Goal: Find contact information: Find contact information

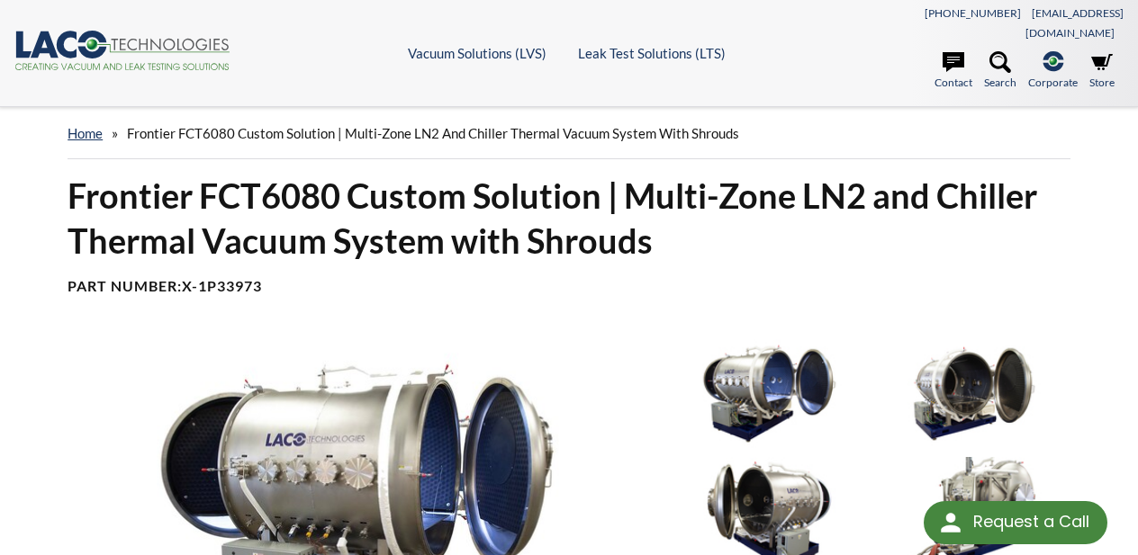
click at [51, 31] on icon ".cls-1{fill:#193661;}.cls-2{fill:#58595b;}.cls-3{fill:url(#radial-gradient);}.c…" at bounding box center [122, 51] width 216 height 40
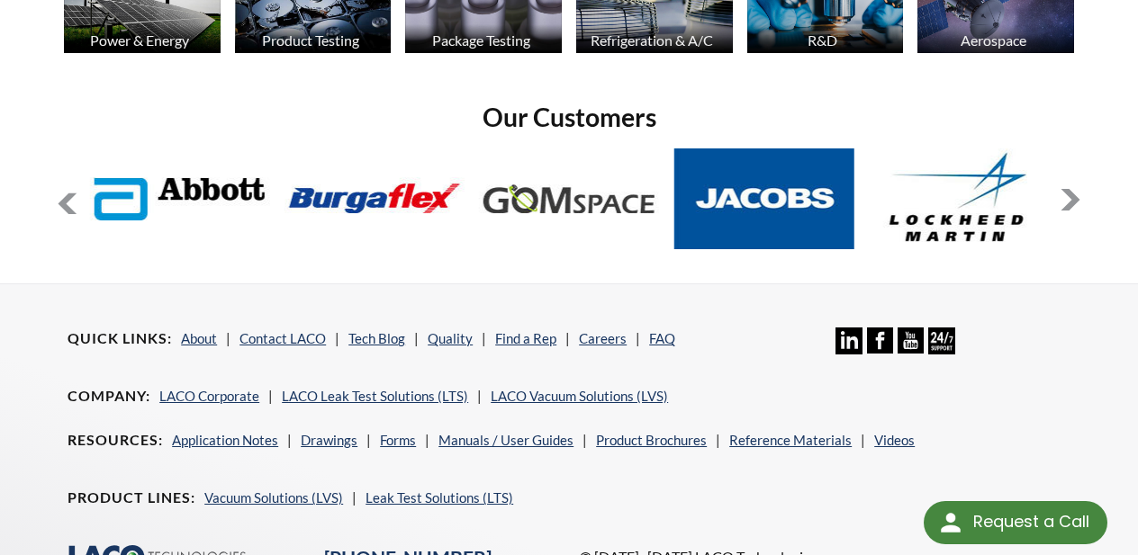
scroll to position [1529, 0]
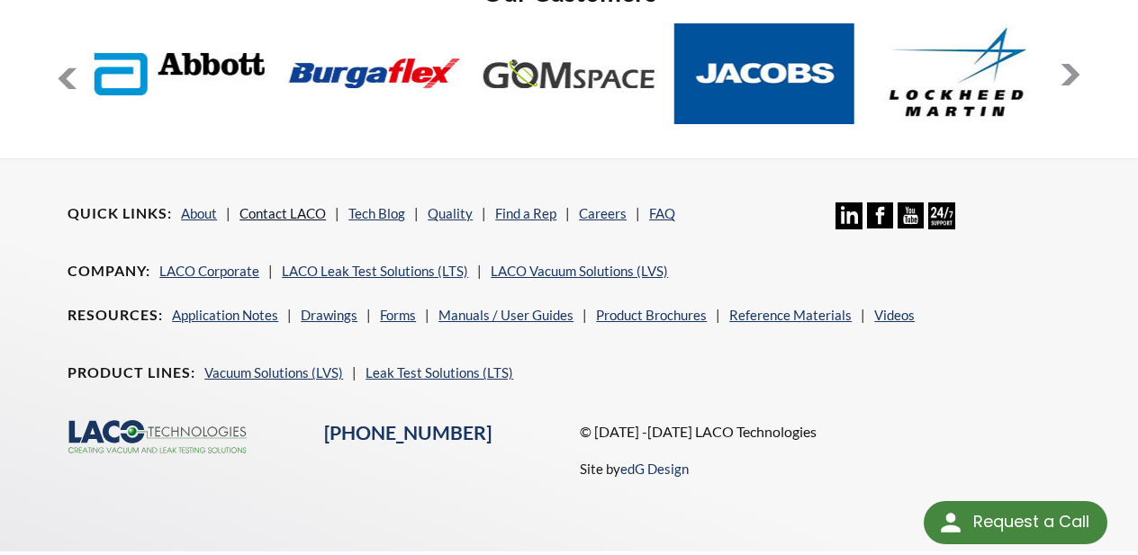
click at [266, 205] on link "Contact LACO" at bounding box center [282, 213] width 86 height 16
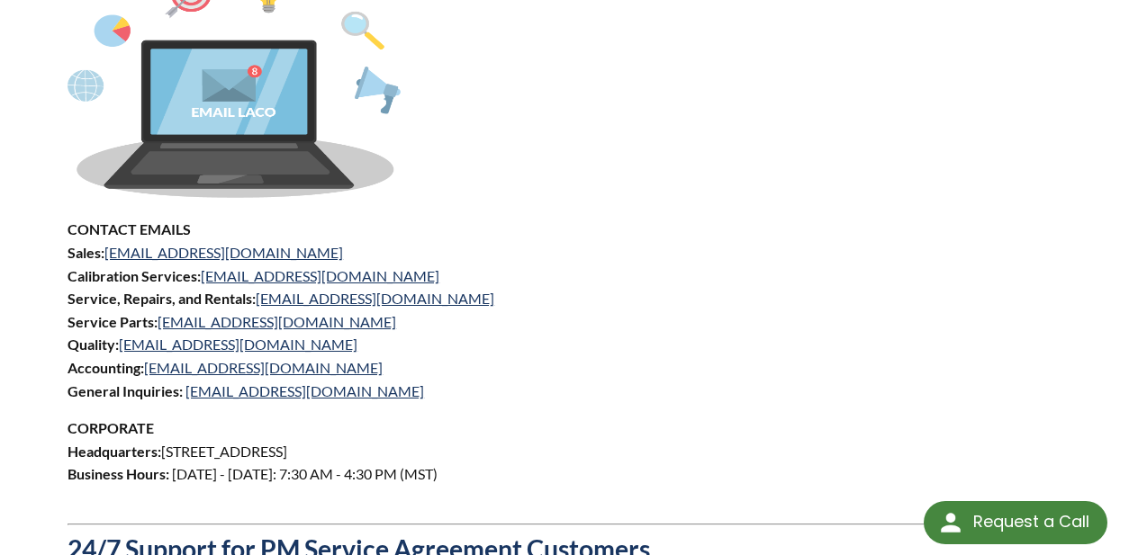
scroll to position [854, 0]
